Goal: Check status: Check status

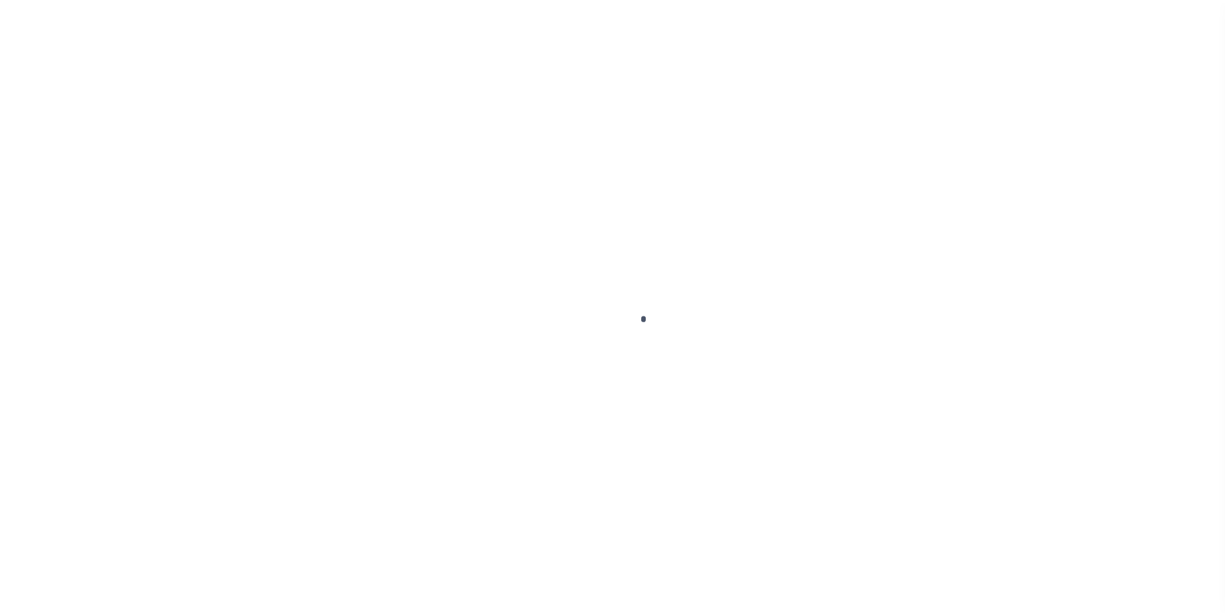
scroll to position [13, 0]
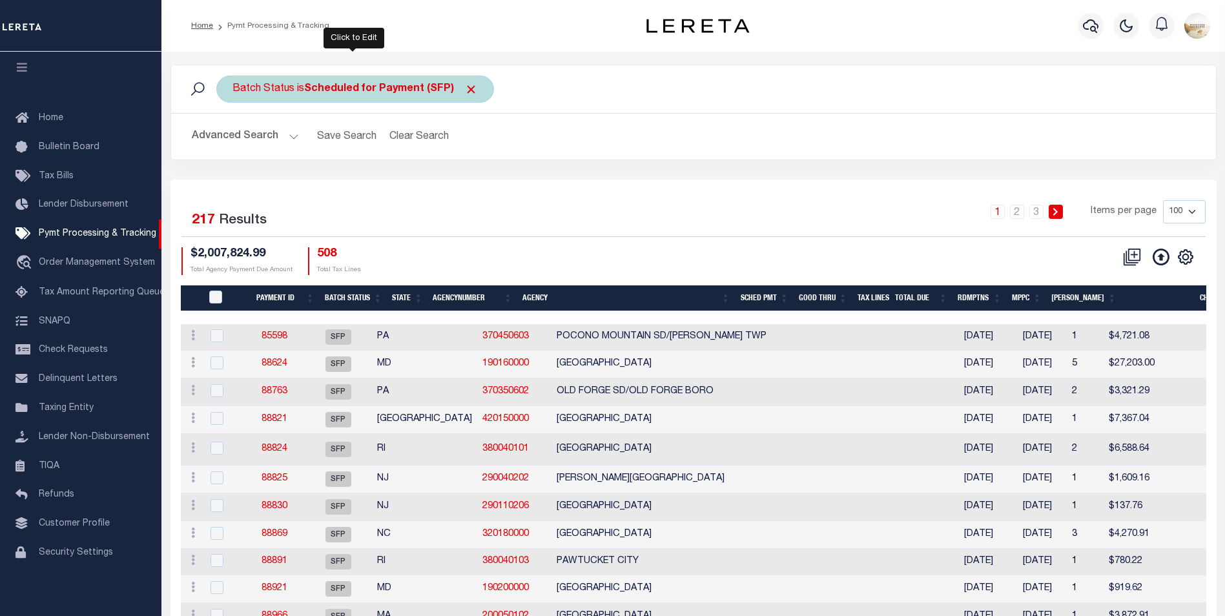
click at [387, 84] on b "Scheduled for Payment (SFP)" at bounding box center [391, 89] width 174 height 10
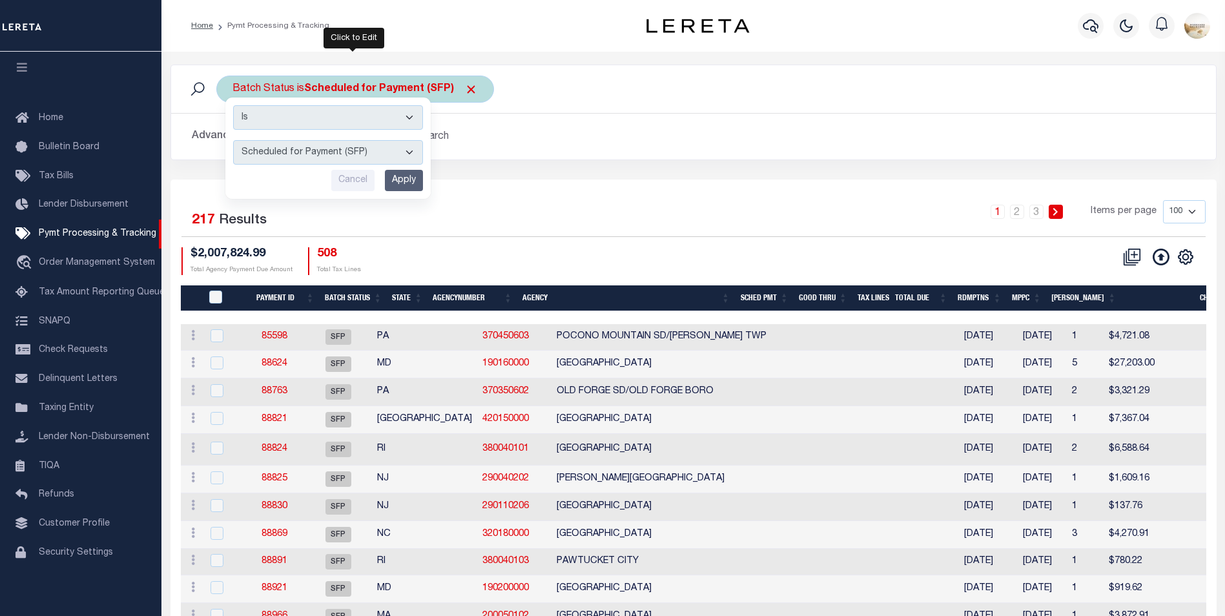
click at [400, 151] on select "Awaiting Funds (AWF) Cleared and Complete (CAC) New Check Needed (NCN) Payment …" at bounding box center [328, 152] width 190 height 25
select select "RFP"
click at [233, 140] on select "Awaiting Funds (AWF) Cleared and Complete (CAC) New Check Needed (NCN) Payment …" at bounding box center [328, 152] width 190 height 25
click at [407, 192] on div "Is Contains Awaiting Funds (AWF) Cleared and Complete (CAC) New Check Needed (N…" at bounding box center [327, 148] width 205 height 101
click at [413, 184] on input "Apply" at bounding box center [404, 180] width 38 height 21
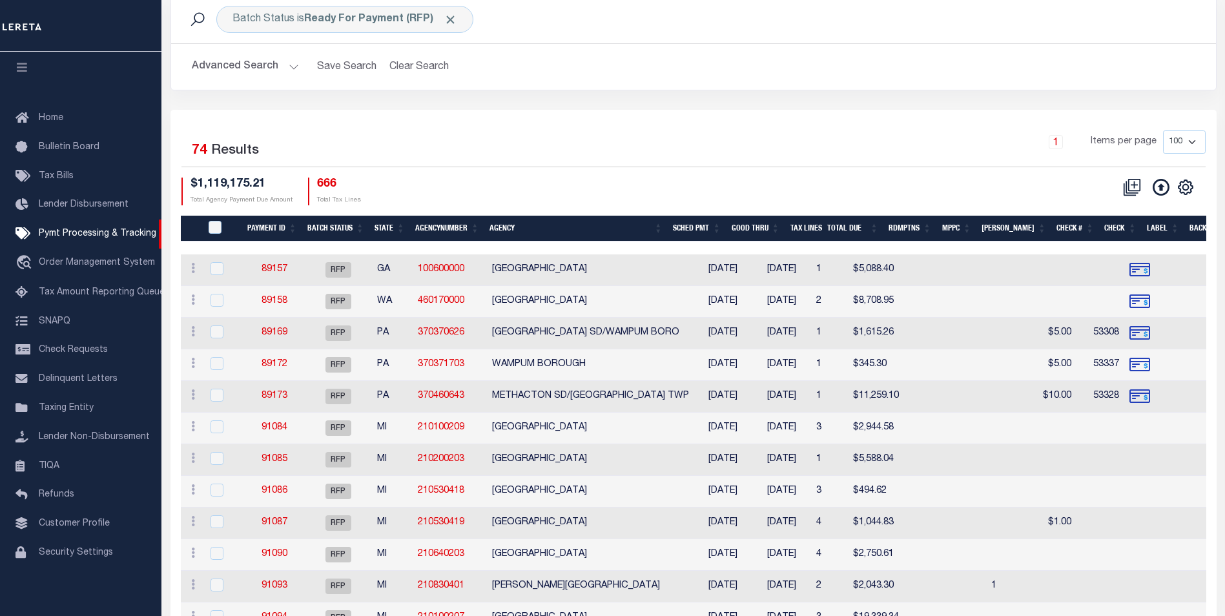
scroll to position [65, 0]
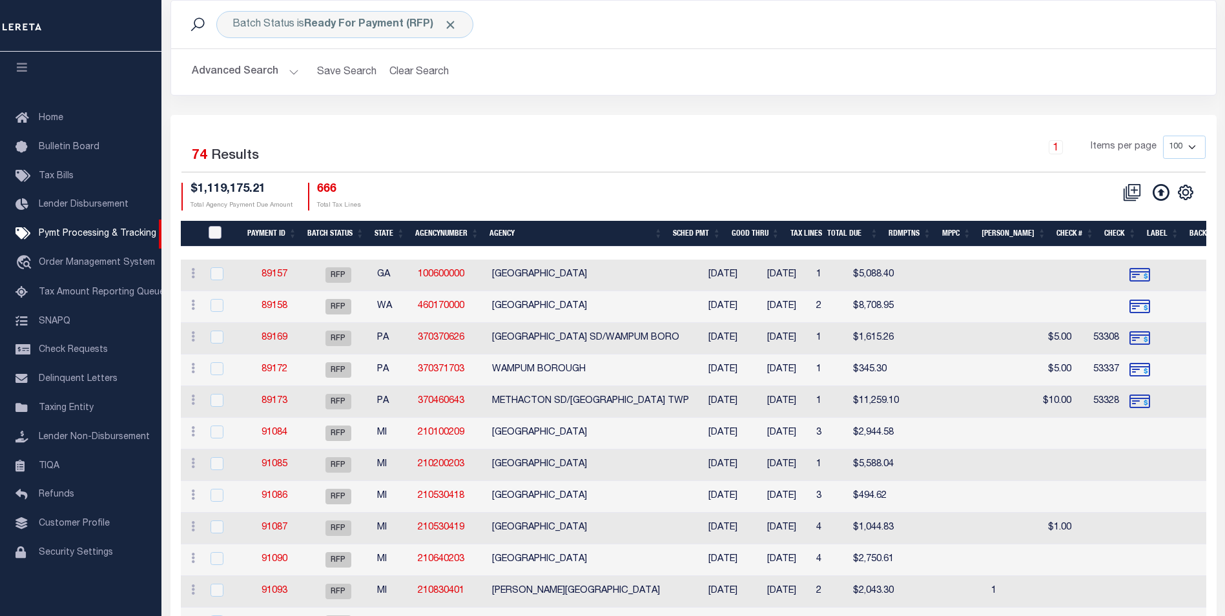
drag, startPoint x: 219, startPoint y: 222, endPoint x: 506, endPoint y: 177, distance: 290.9
click at [219, 226] on input "PayeePmtBatchStatus" at bounding box center [215, 232] width 13 height 13
checkbox input "true"
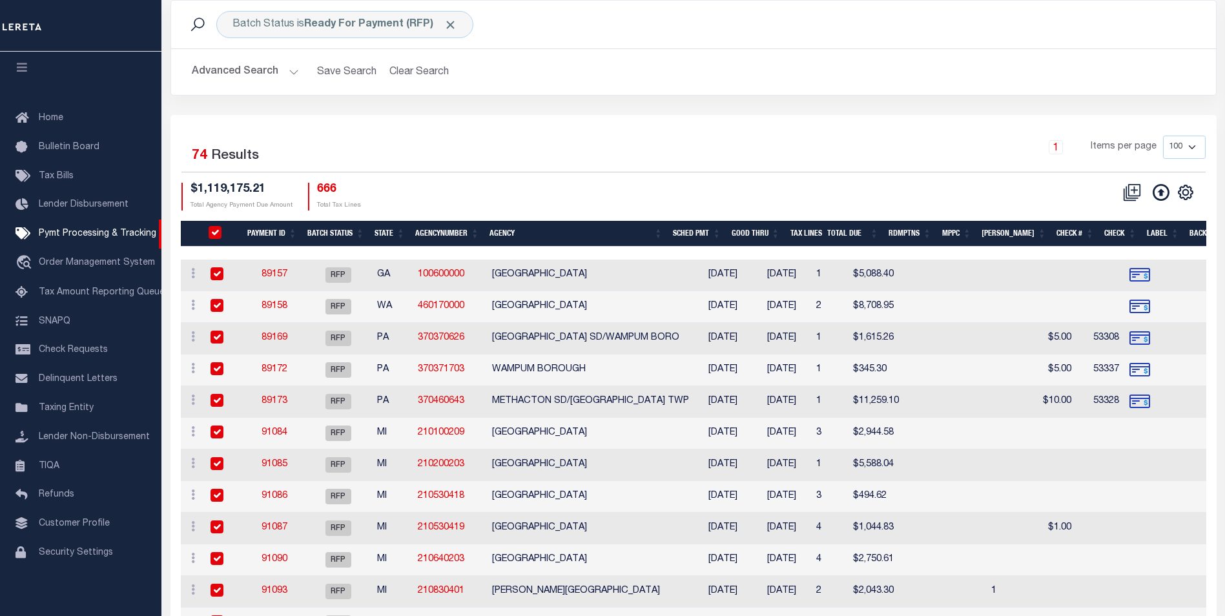
checkbox input "true"
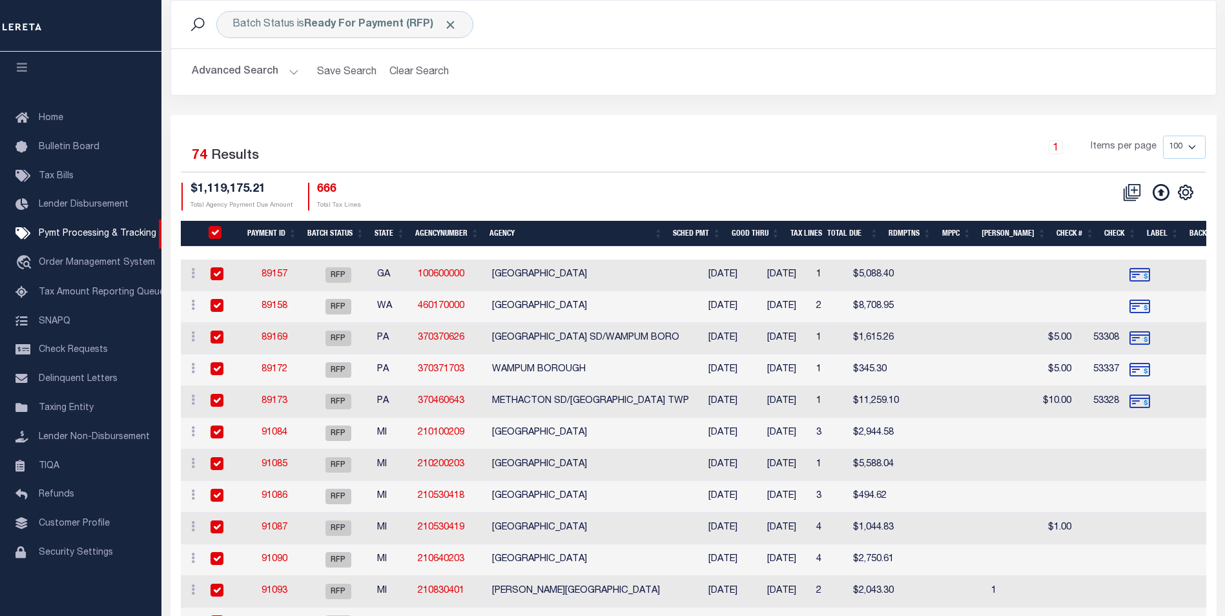
checkbox input "true"
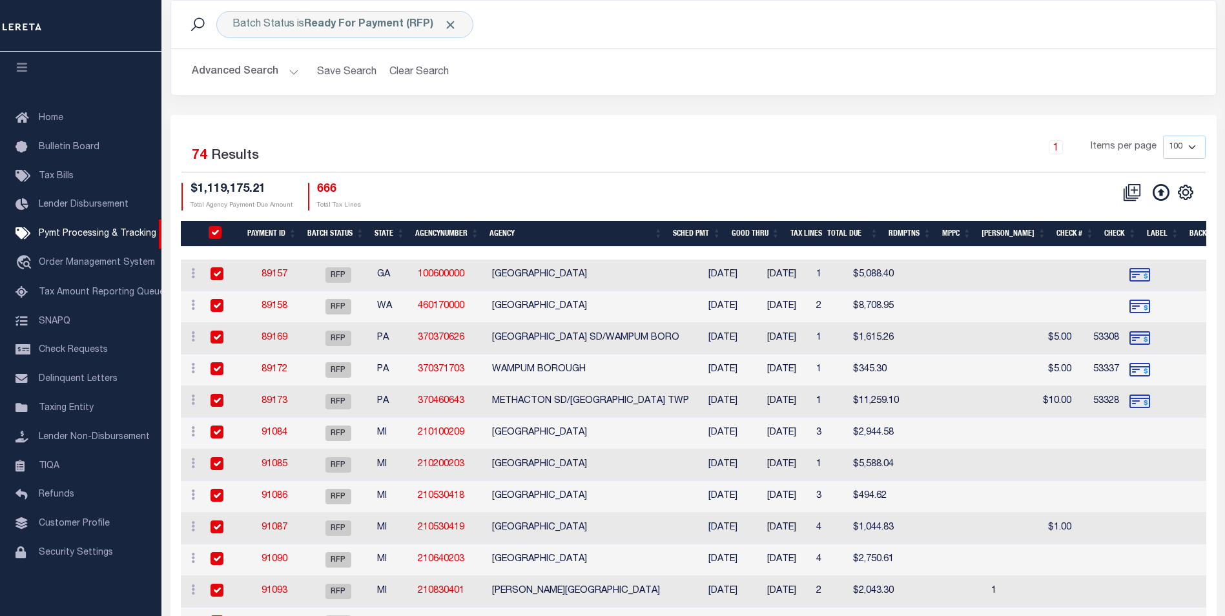
checkbox input "true"
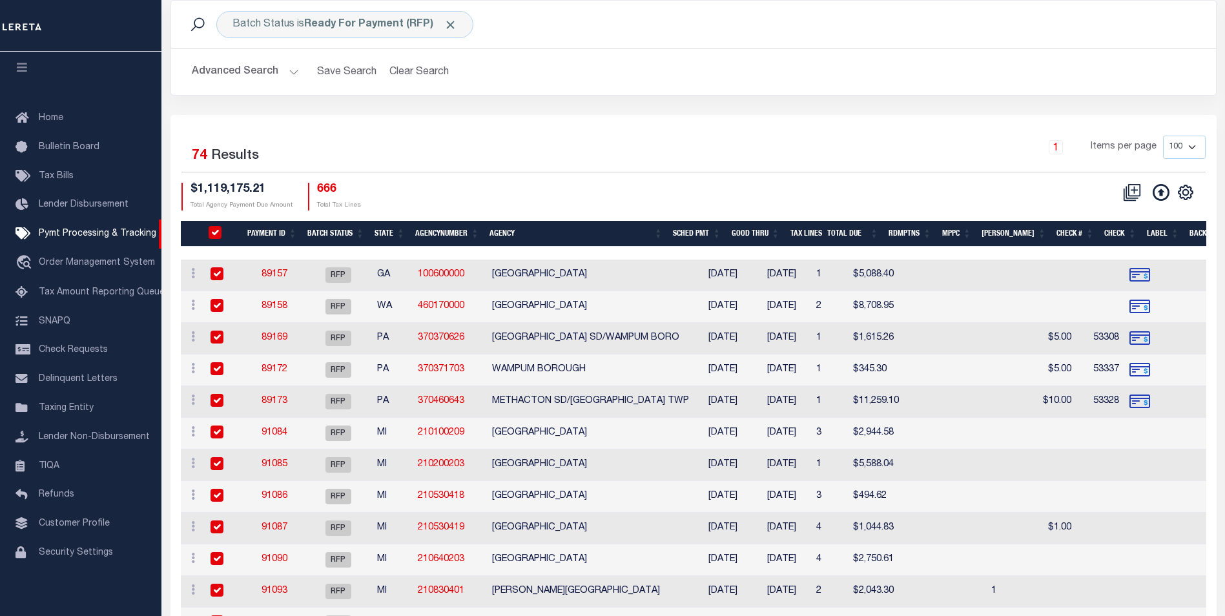
checkbox input "true"
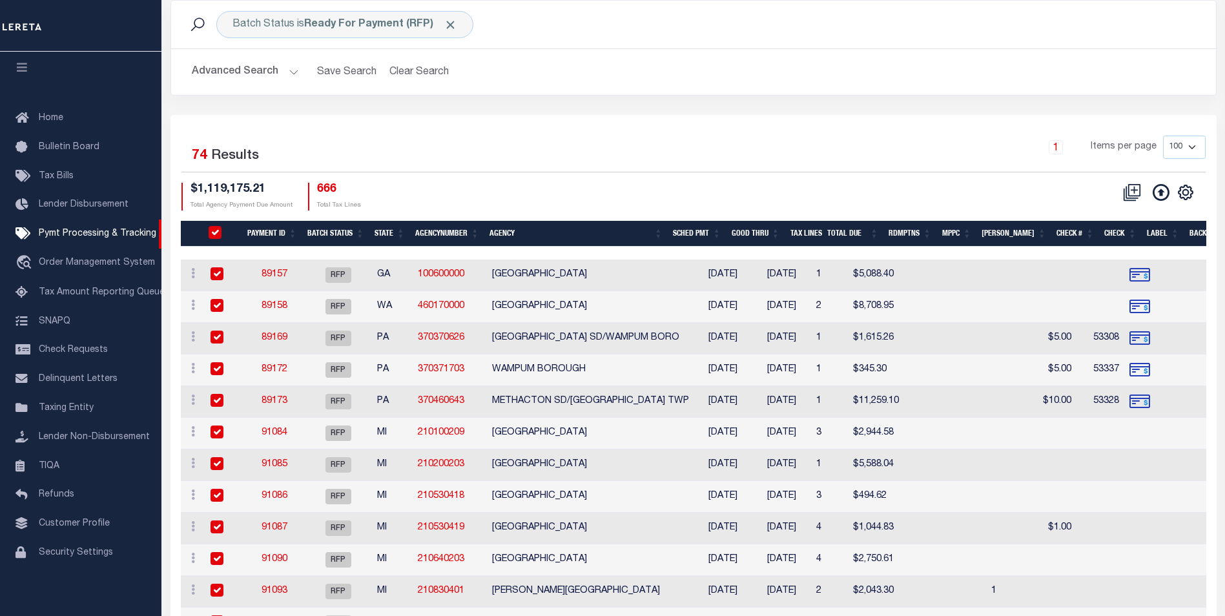
checkbox input "true"
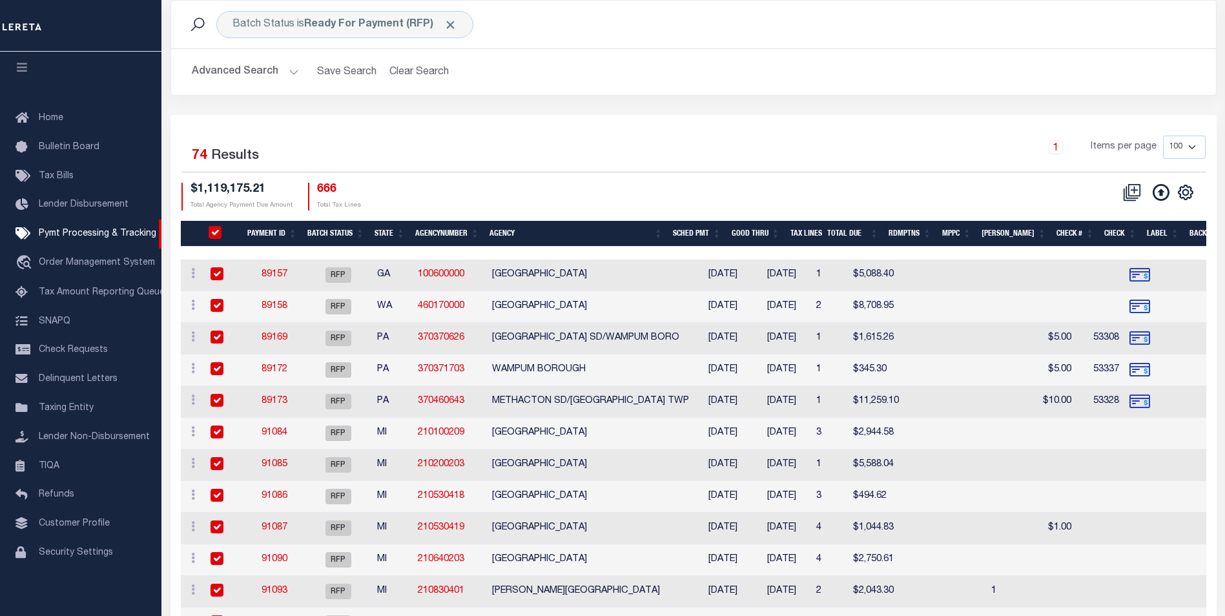
checkbox input "true"
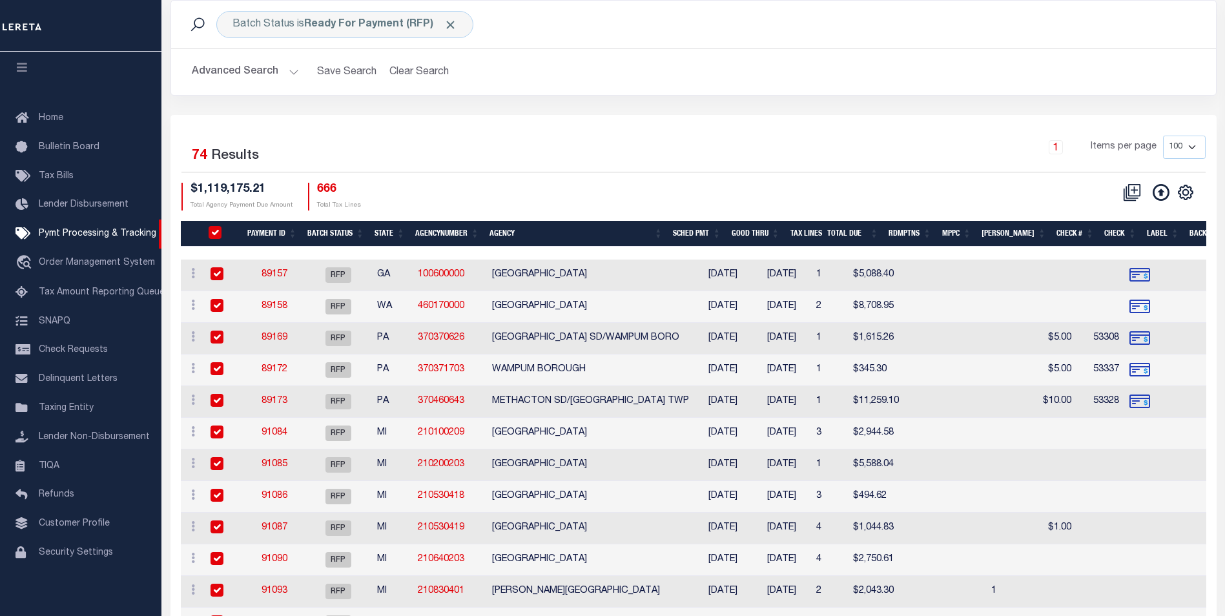
checkbox input "true"
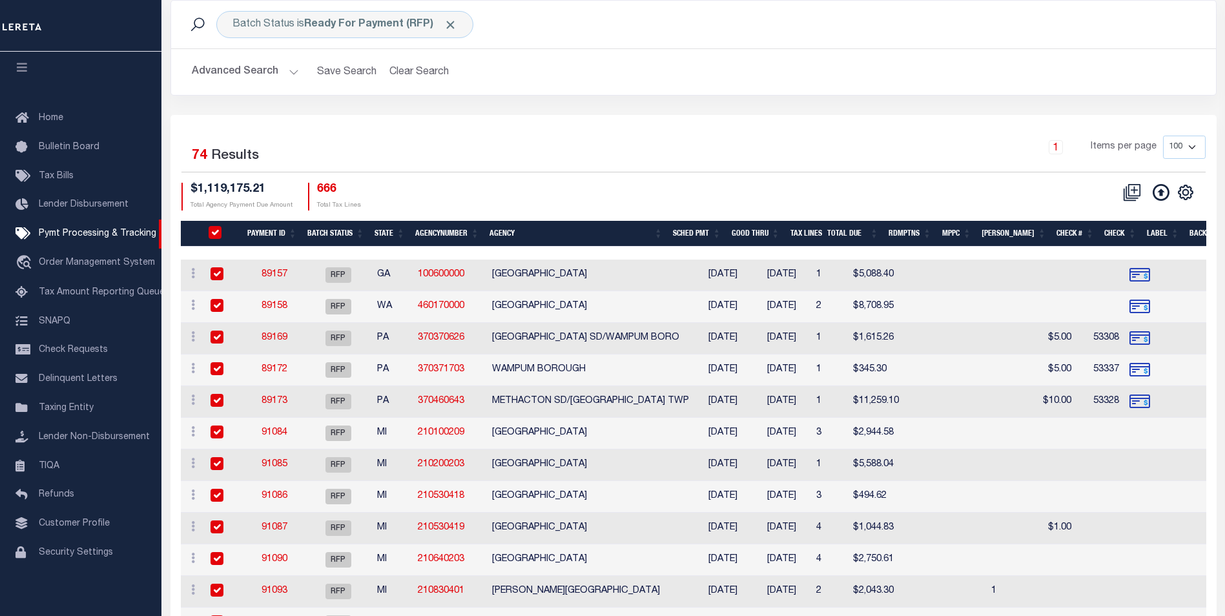
checkbox input "true"
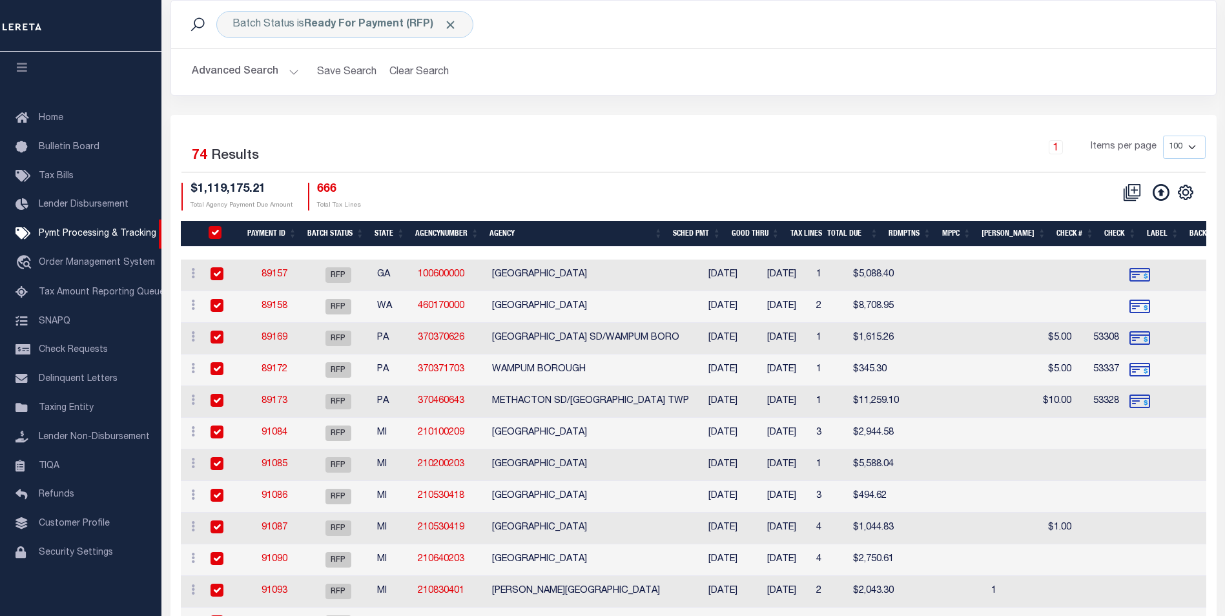
checkbox input "true"
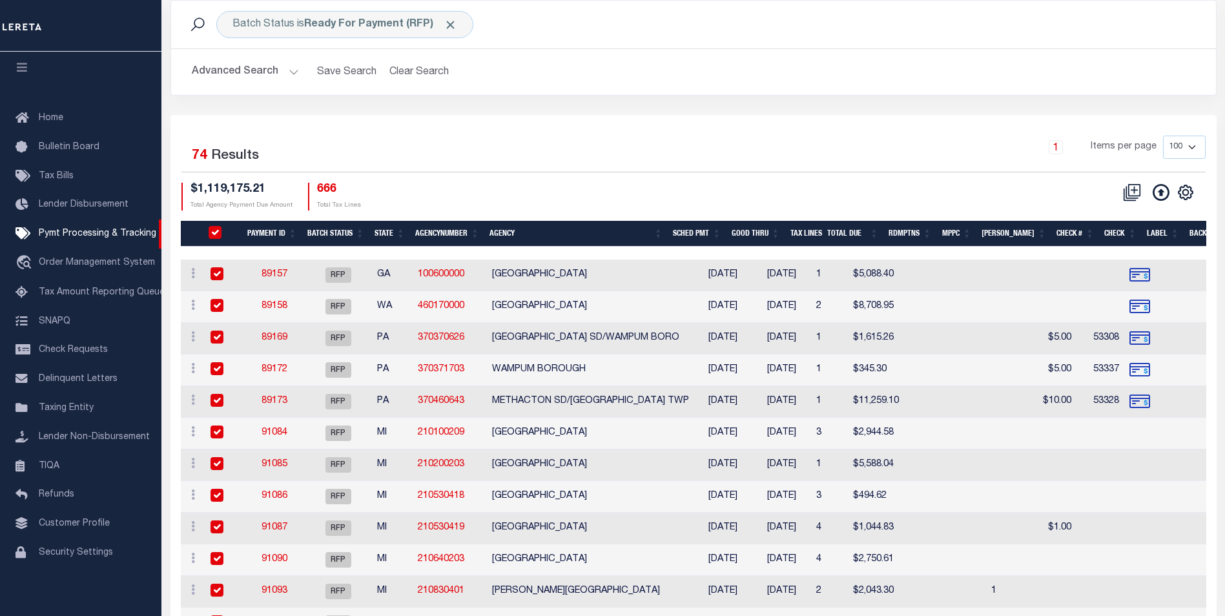
checkbox input "true"
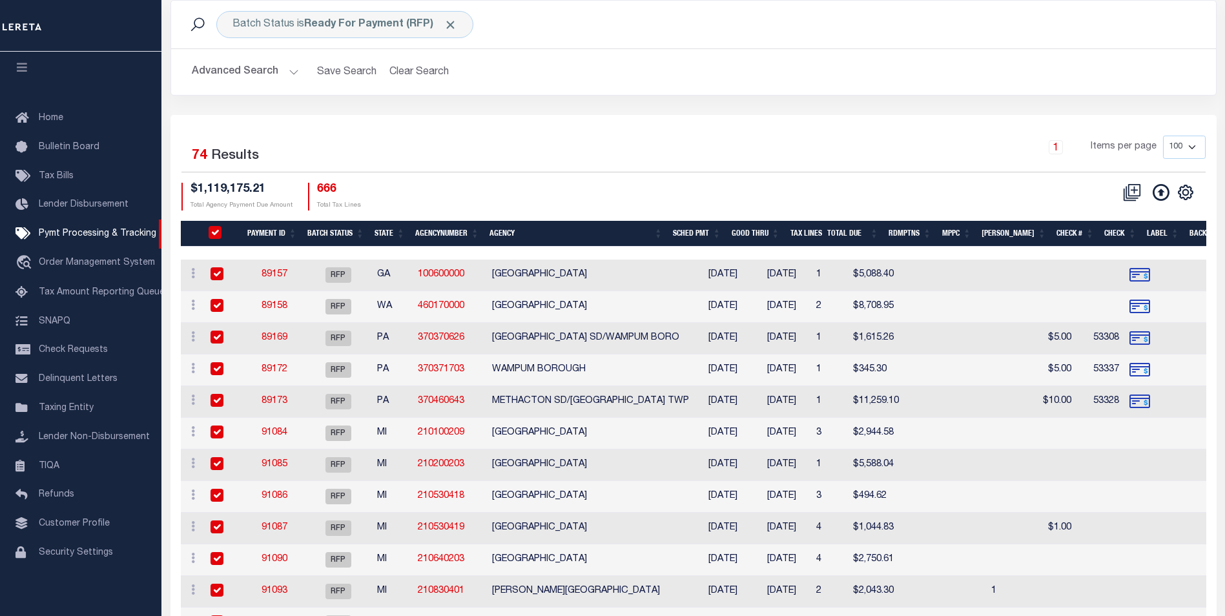
checkbox input "true"
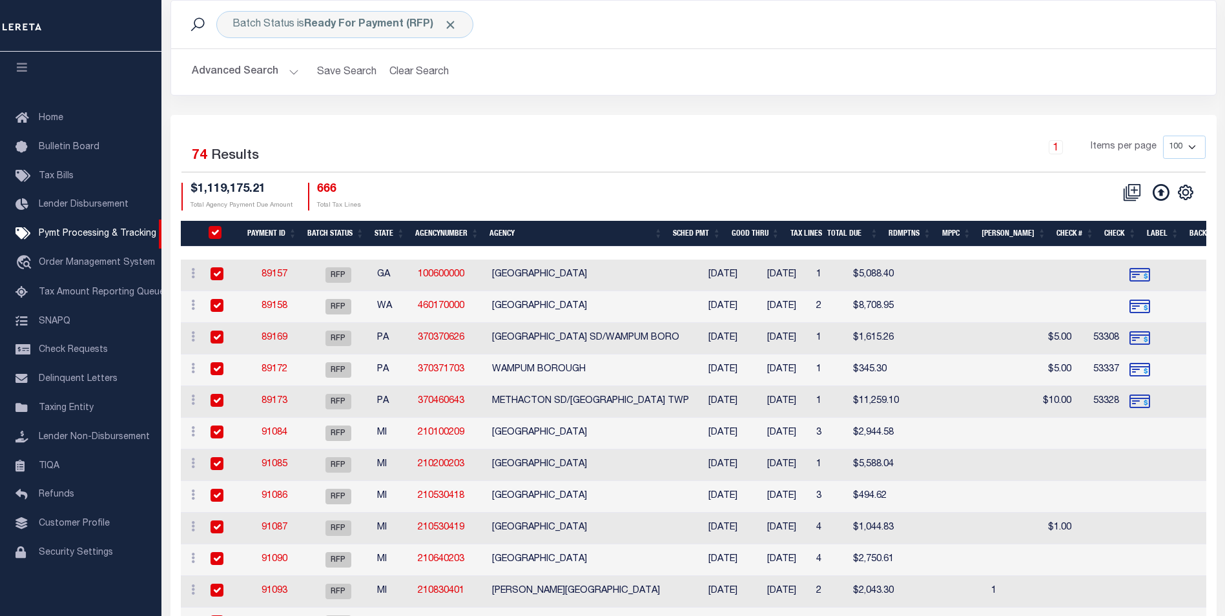
checkbox input "true"
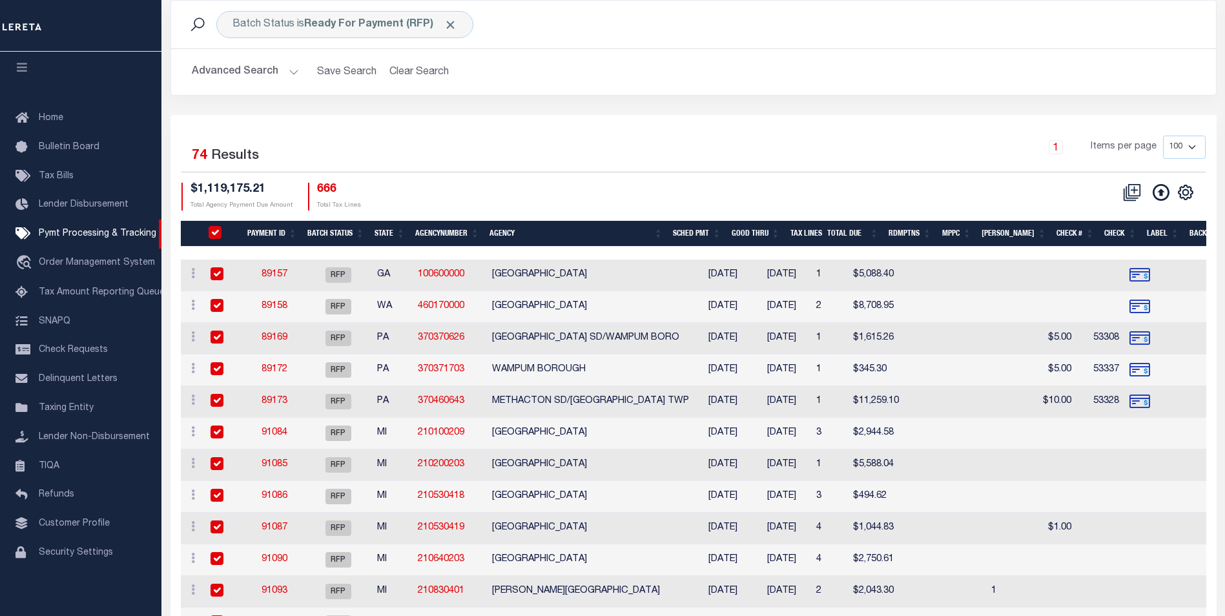
checkbox input "true"
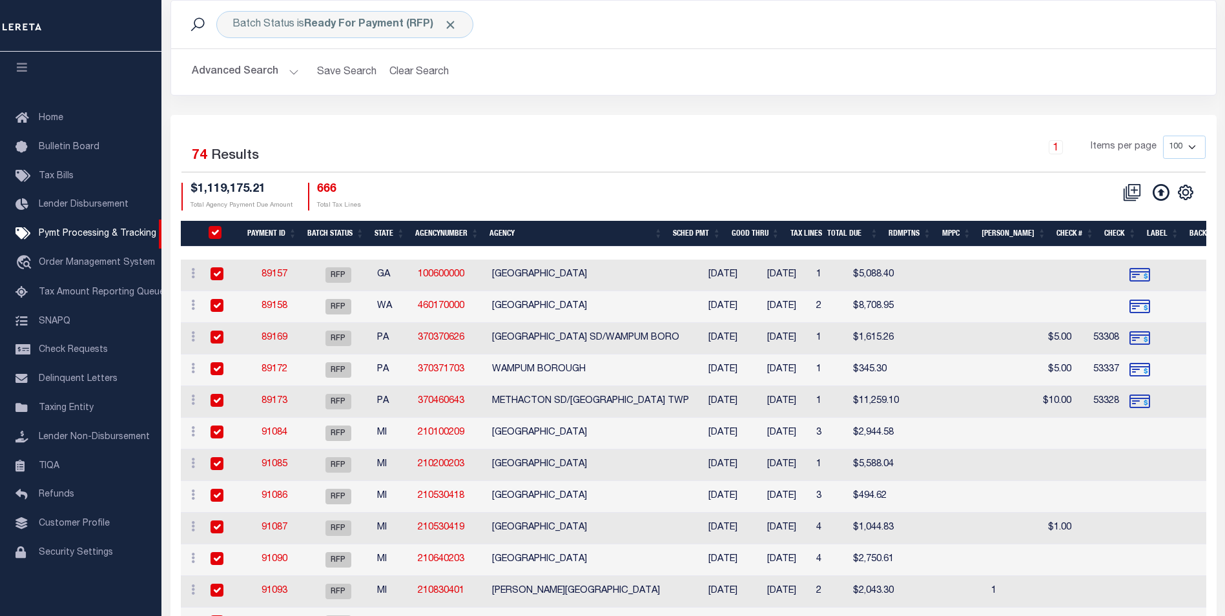
checkbox input "true"
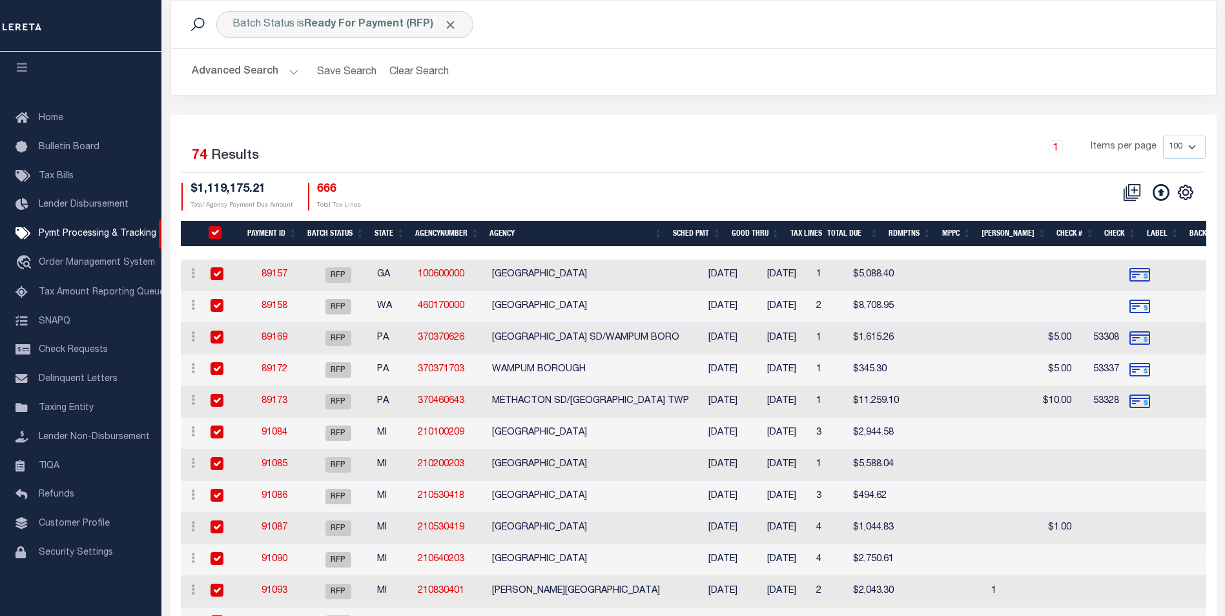
checkbox input "true"
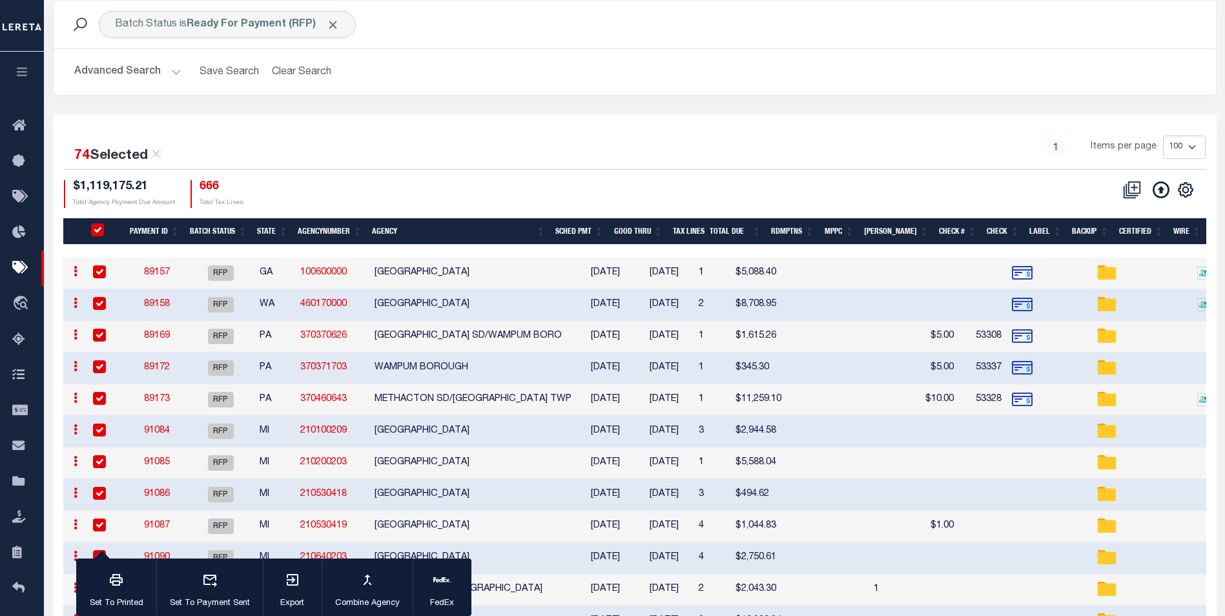
click at [103, 225] on input "PayeePmtBatchStatus" at bounding box center [97, 229] width 13 height 13
checkbox input "false"
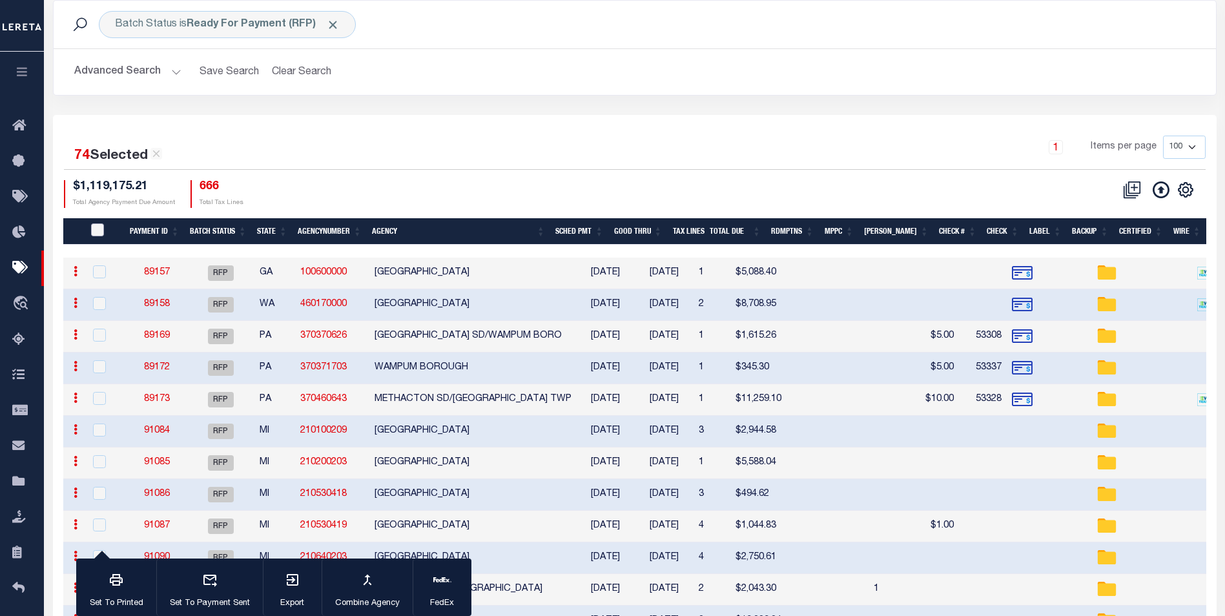
checkbox input "false"
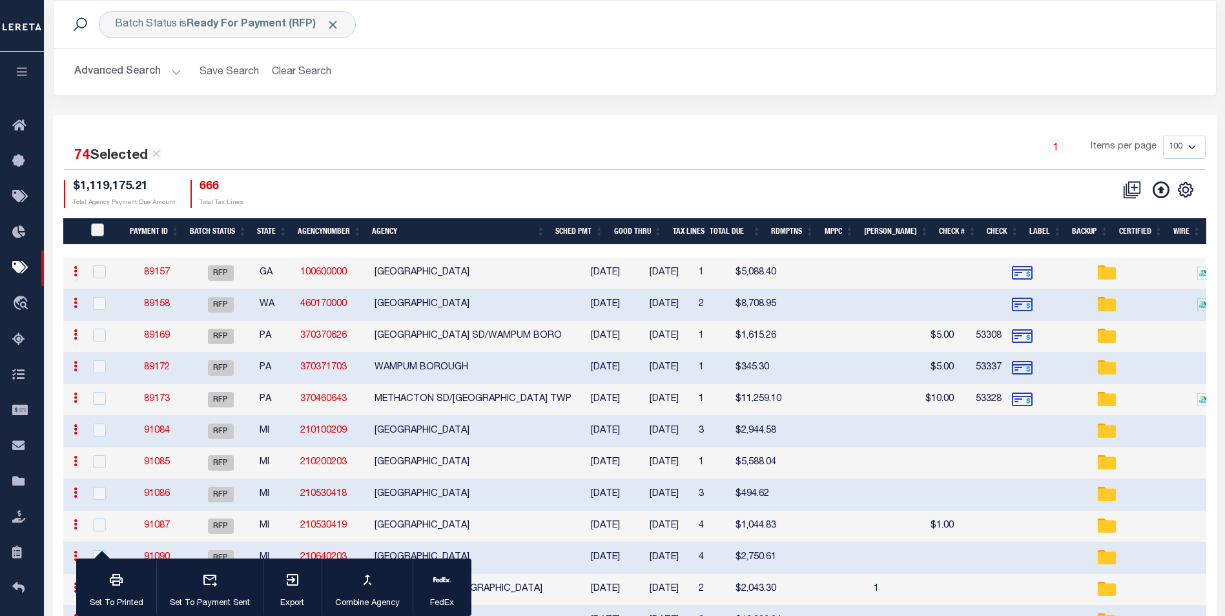
checkbox input "false"
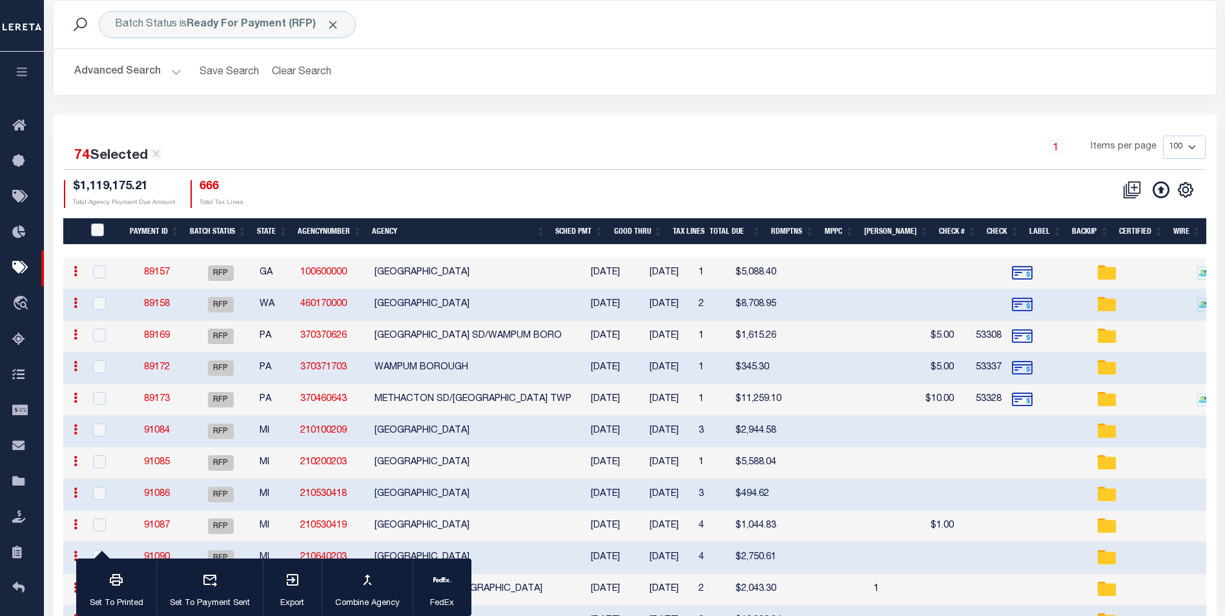
checkbox input "false"
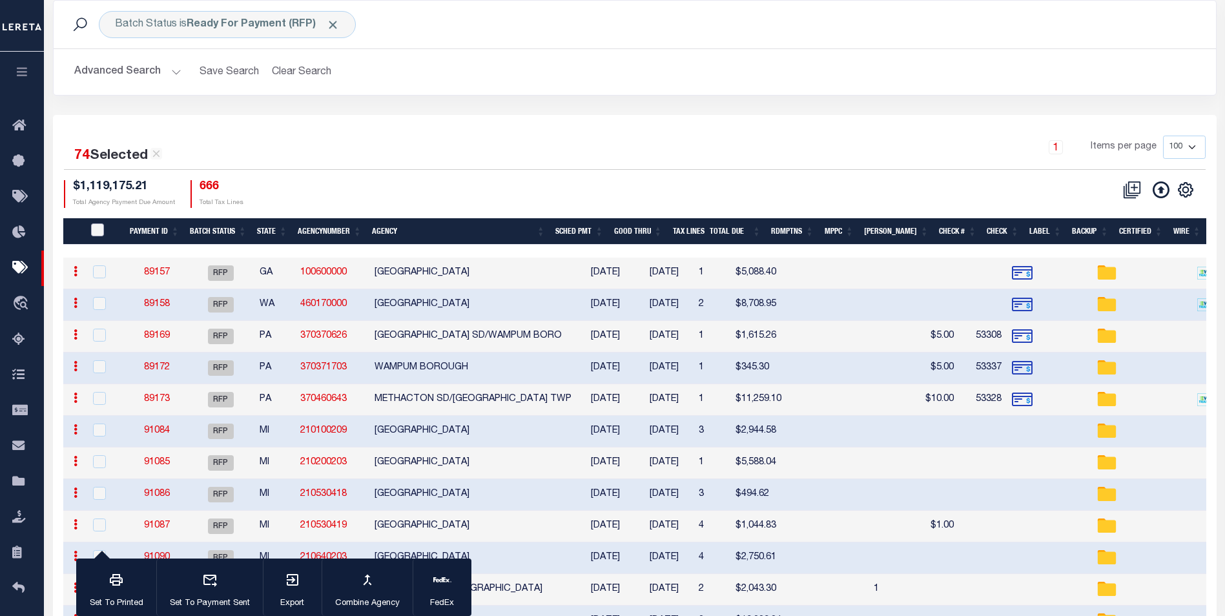
checkbox input "false"
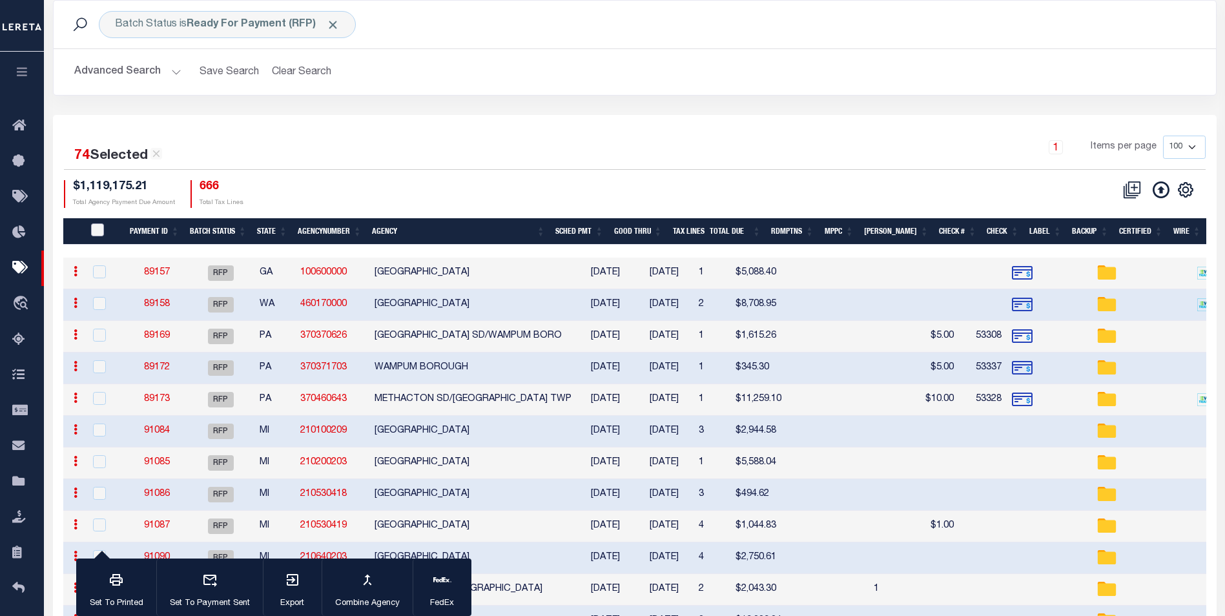
checkbox input "false"
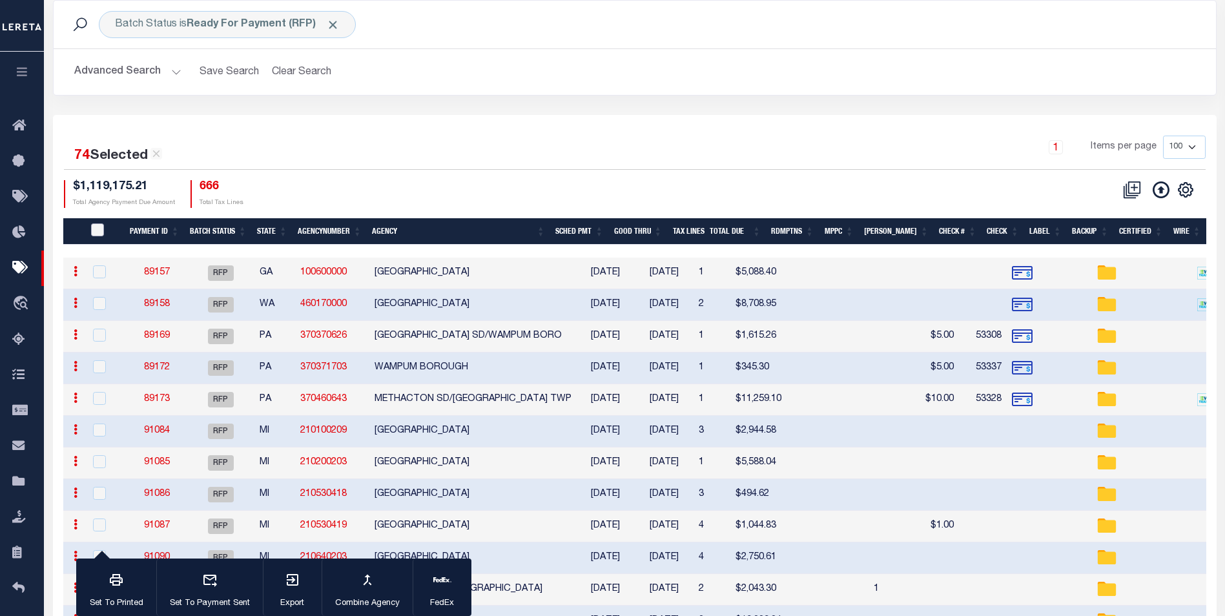
checkbox input "false"
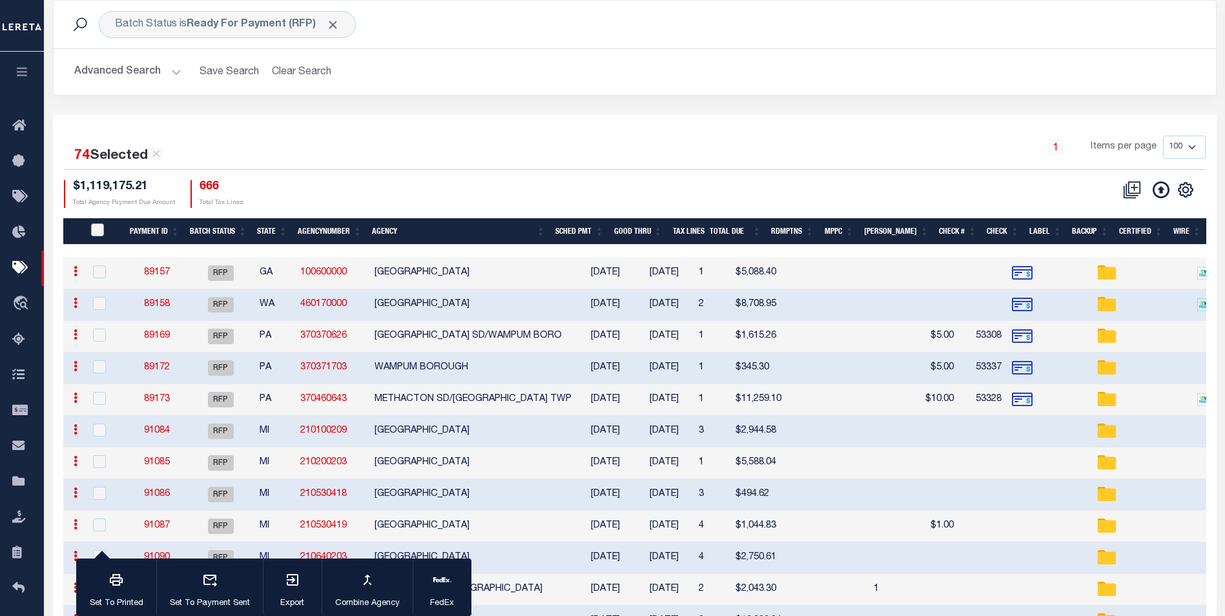
checkbox input "false"
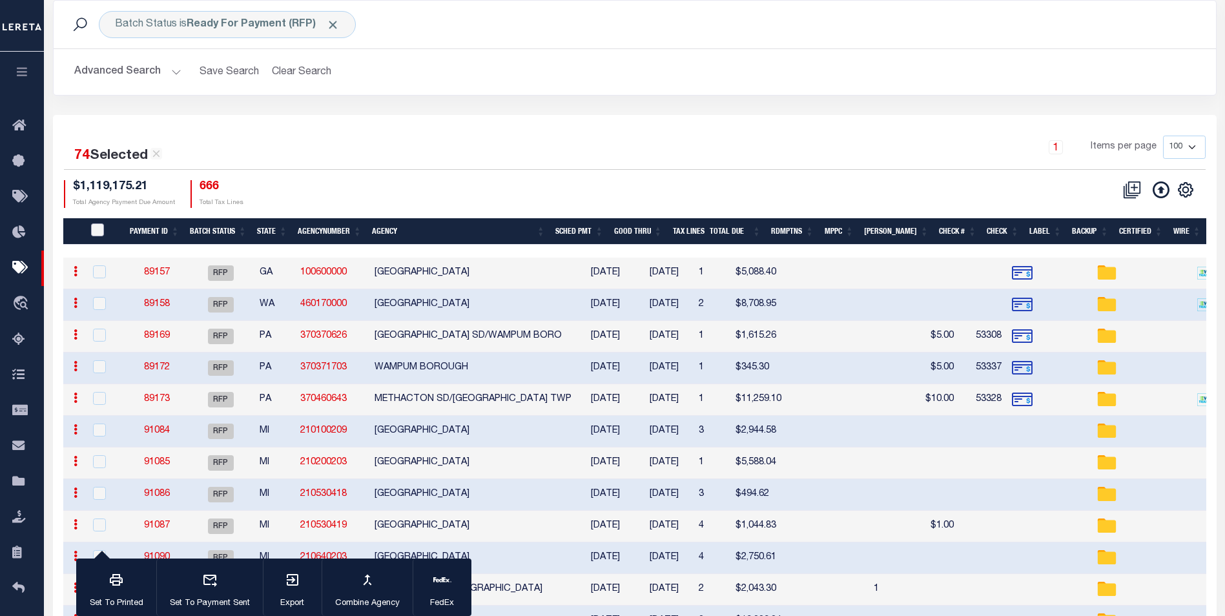
checkbox input "false"
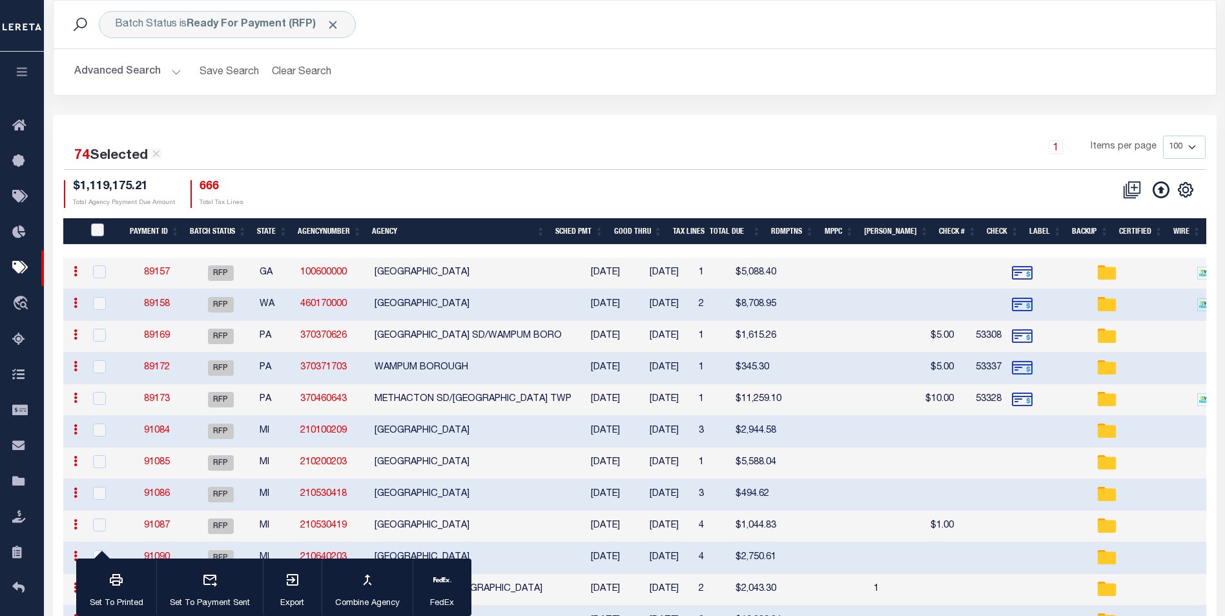
checkbox input "false"
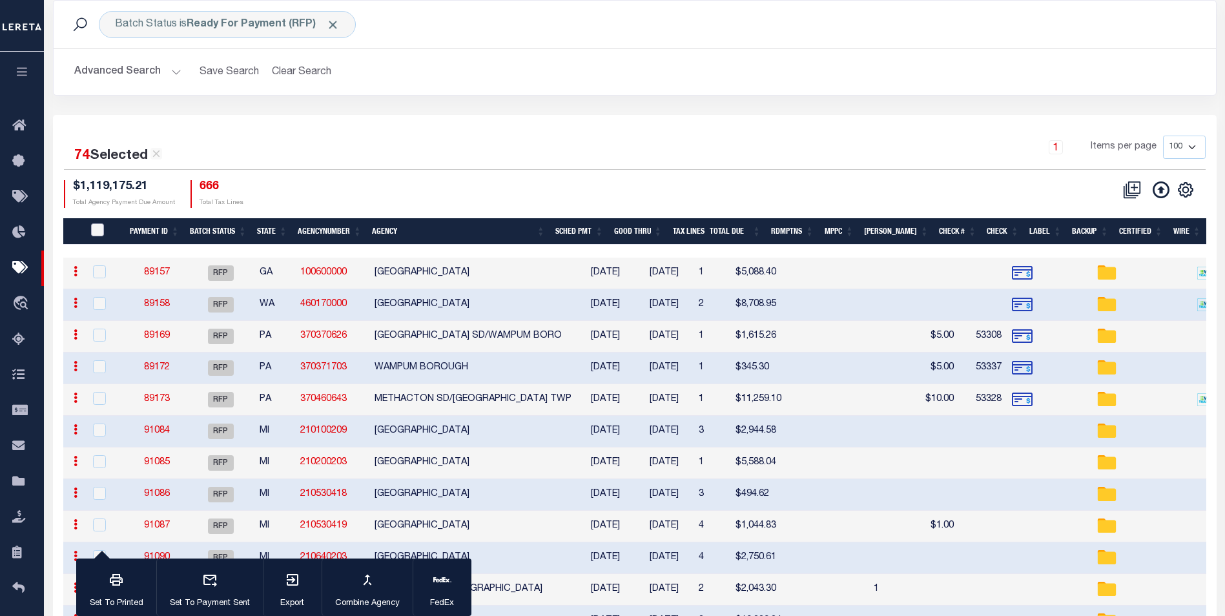
checkbox input "false"
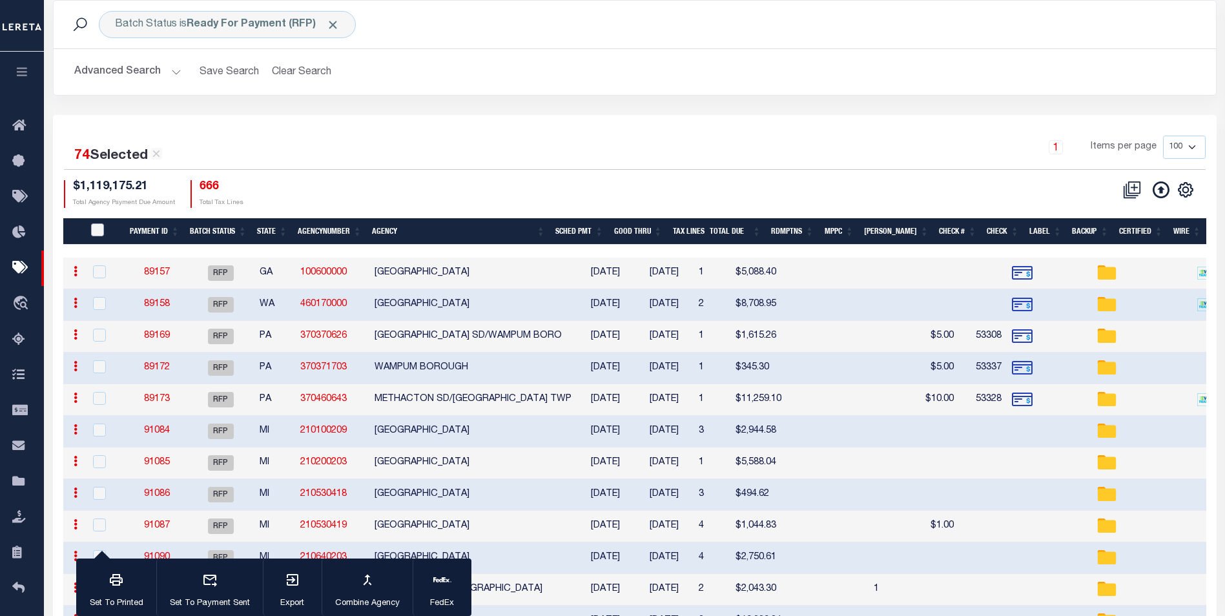
checkbox input "false"
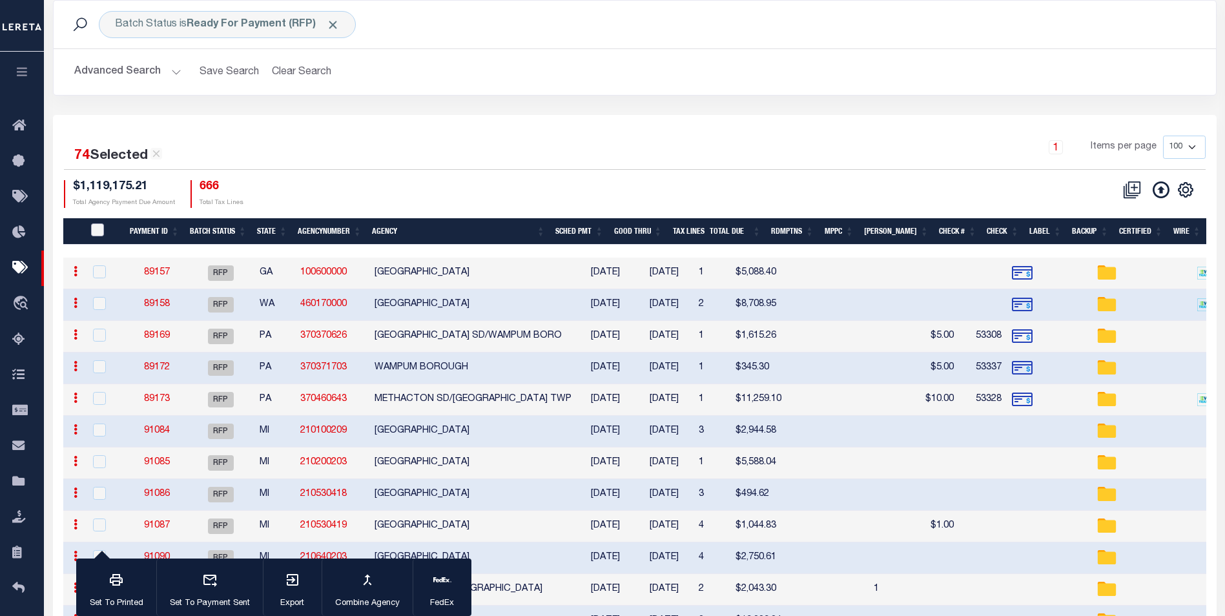
checkbox input "false"
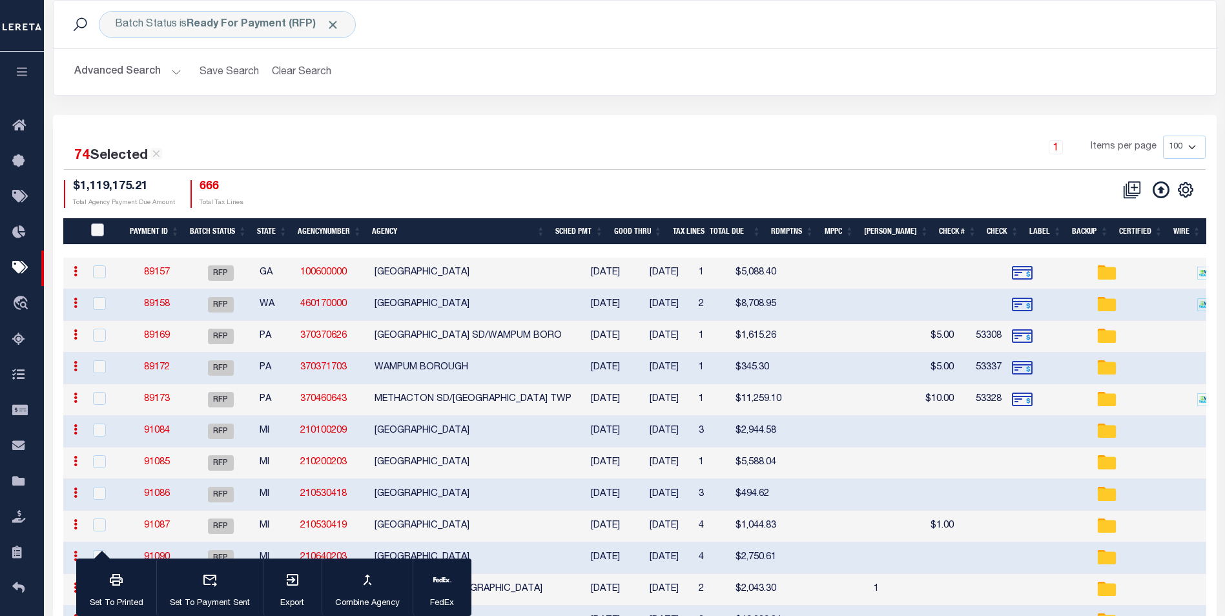
checkbox input "false"
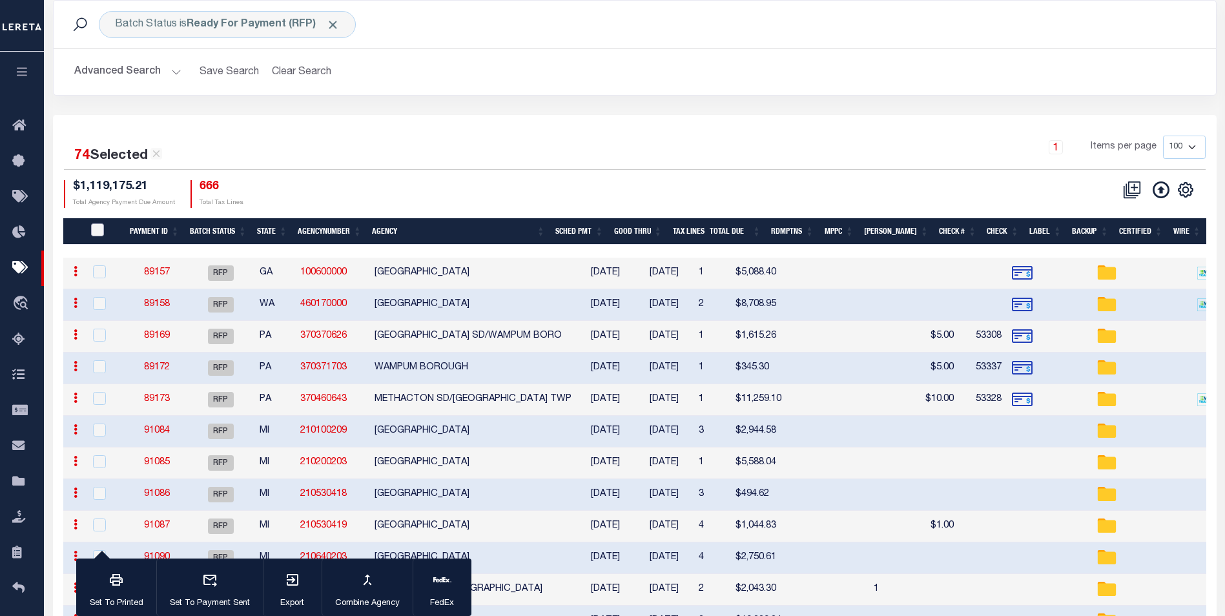
checkbox input "false"
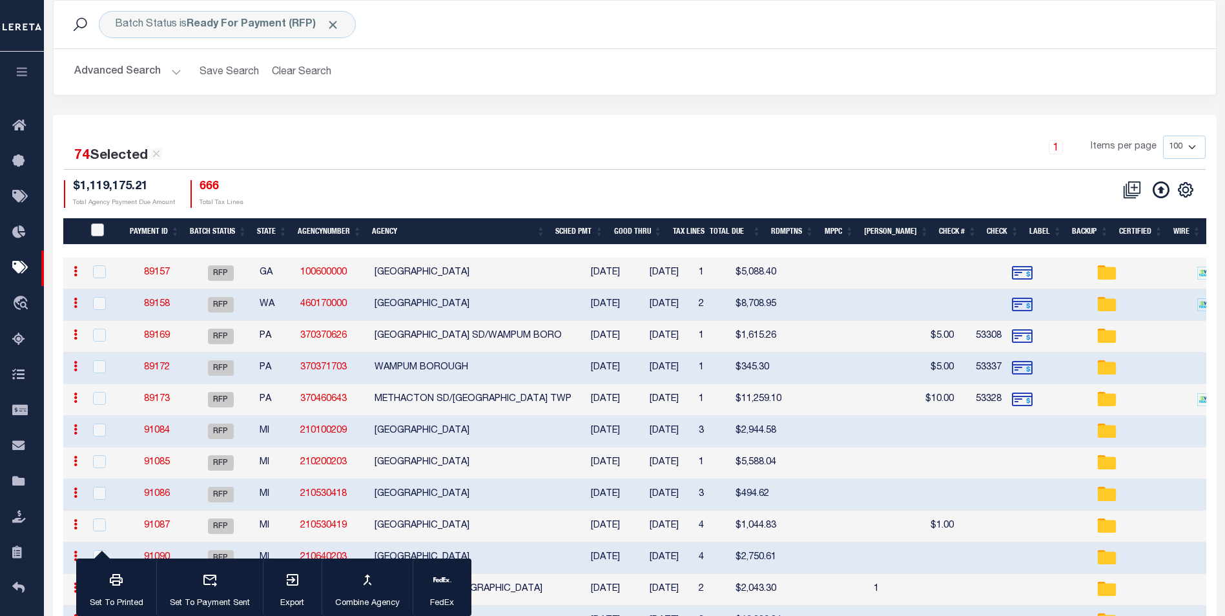
checkbox input "false"
